Goal: Obtain resource: Download file/media

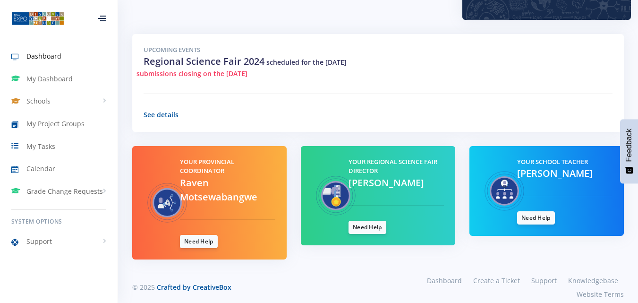
scroll to position [68, 0]
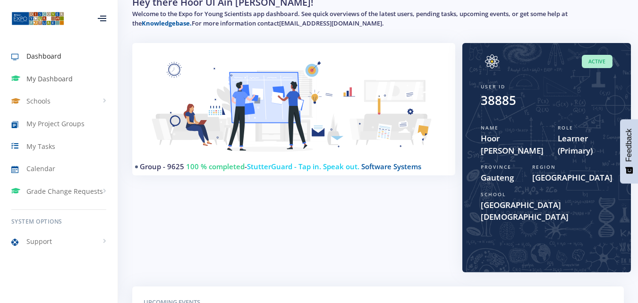
click at [64, 78] on span "My Dashboard" at bounding box center [49, 79] width 46 height 10
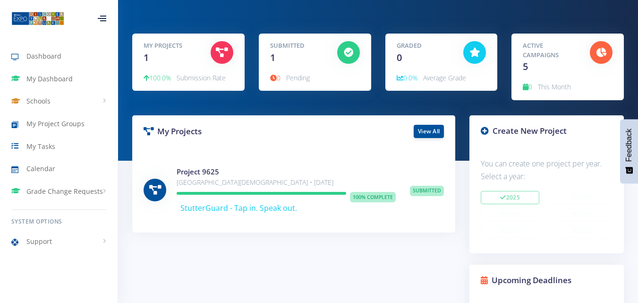
scroll to position [68, 0]
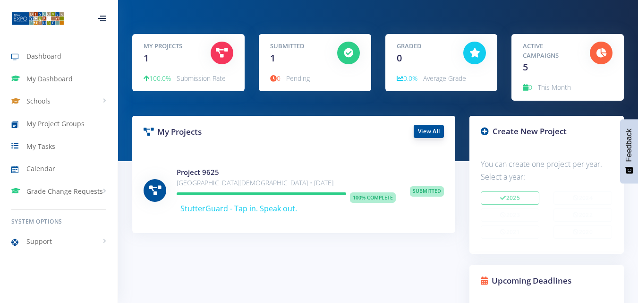
click at [426, 130] on link "View All" at bounding box center [429, 131] width 30 height 13
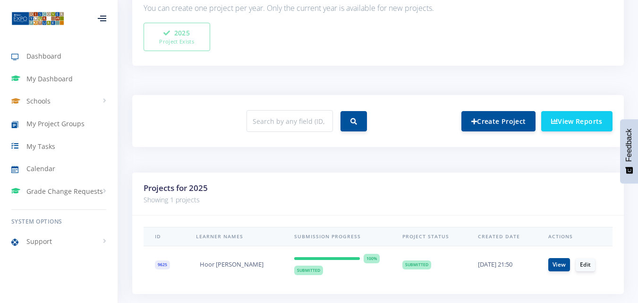
scroll to position [334, 0]
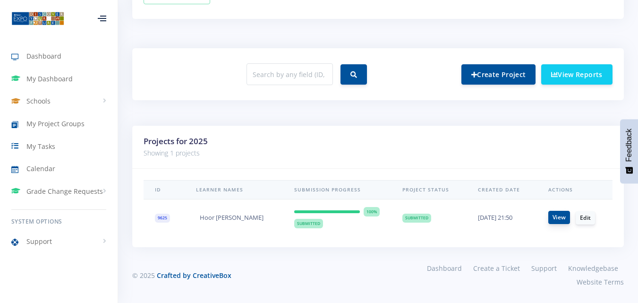
click at [557, 216] on link "View" at bounding box center [559, 217] width 22 height 13
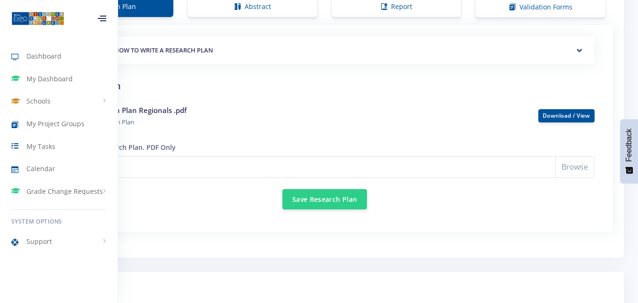
scroll to position [780, 0]
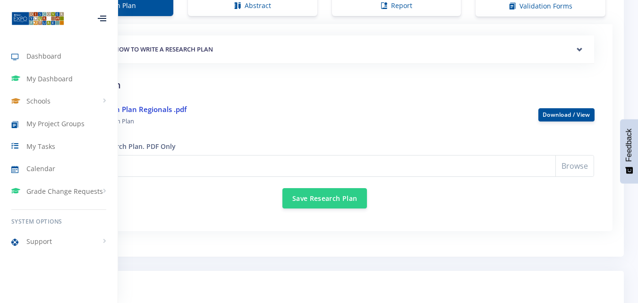
click at [180, 109] on link "Research Plan Regionals .pdf" at bounding box center [137, 108] width 98 height 9
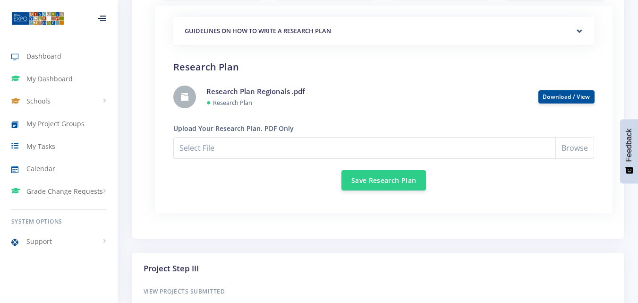
scroll to position [7, 7]
click at [283, 172] on div "Save Research Plan" at bounding box center [383, 175] width 421 height 32
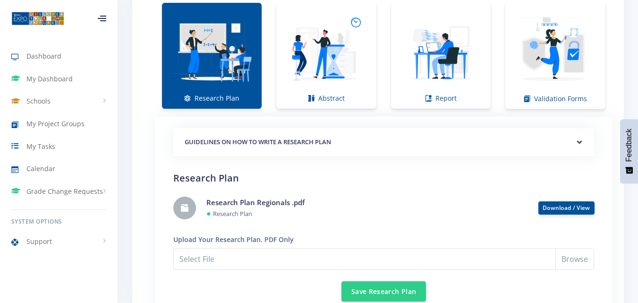
scroll to position [662, 0]
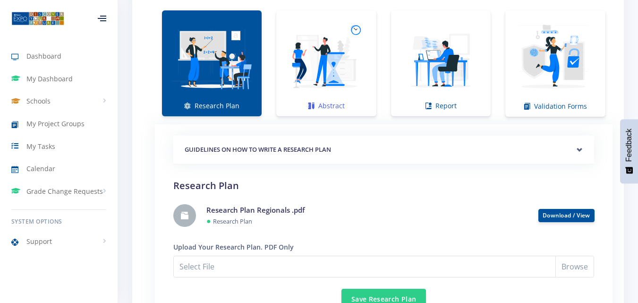
click at [326, 77] on img at bounding box center [326, 58] width 85 height 85
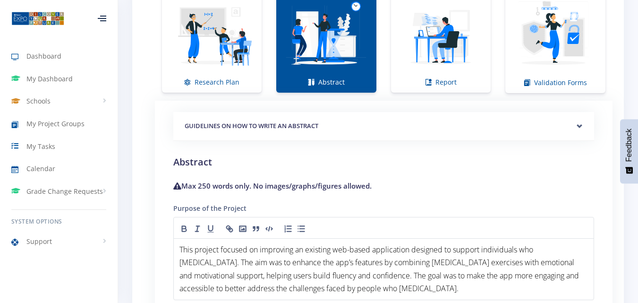
scroll to position [679, 0]
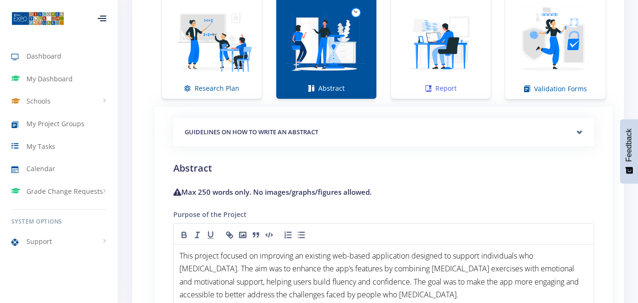
click at [435, 61] on img at bounding box center [441, 41] width 85 height 85
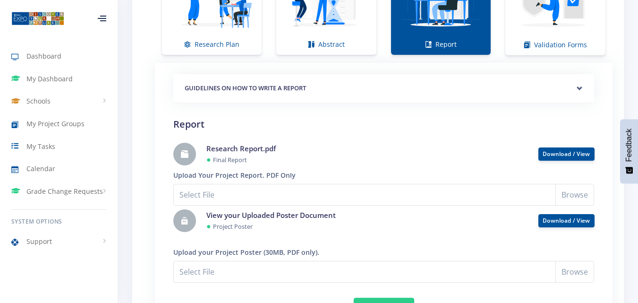
scroll to position [724, 0]
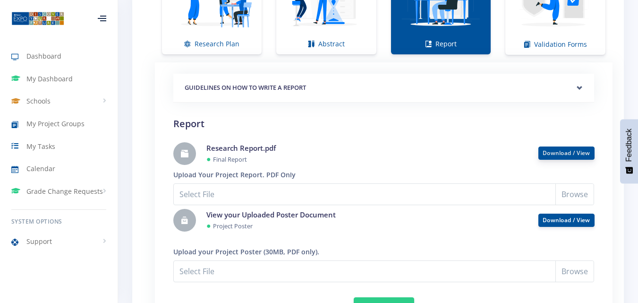
click at [560, 150] on link "Download / View" at bounding box center [567, 153] width 48 height 8
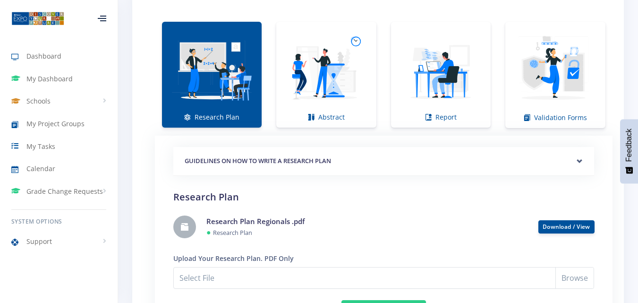
scroll to position [652, 0]
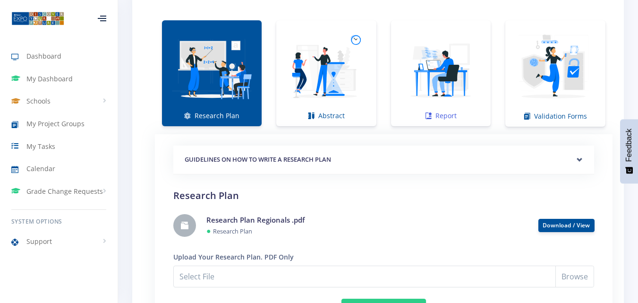
click at [436, 84] on img at bounding box center [441, 68] width 85 height 85
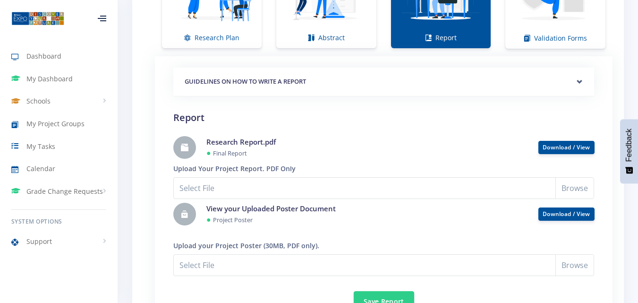
scroll to position [731, 0]
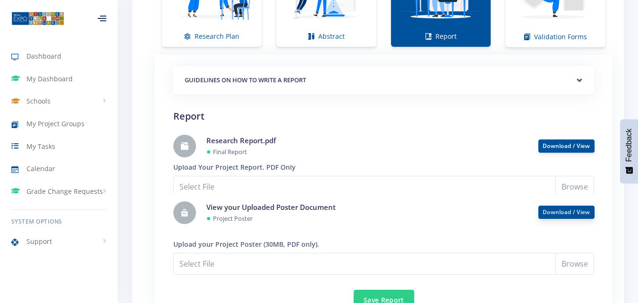
click at [565, 214] on link "Download / View" at bounding box center [567, 212] width 48 height 8
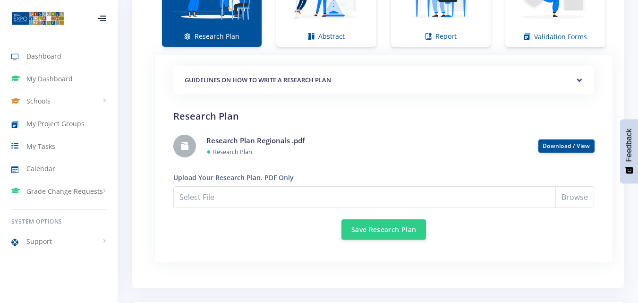
scroll to position [7, 7]
